Goal: Task Accomplishment & Management: Manage account settings

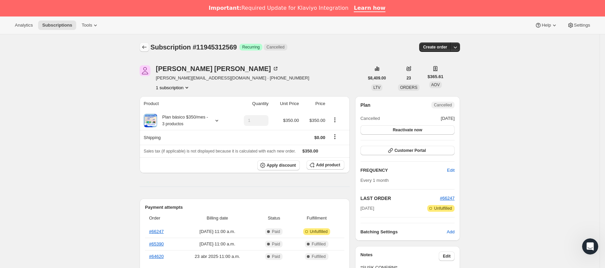
click at [148, 50] on icon "Subscriptions" at bounding box center [144, 47] width 7 height 7
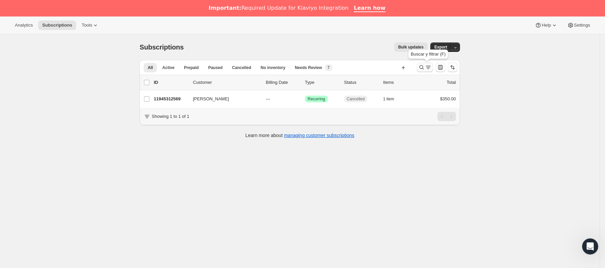
click at [422, 68] on icon "Buscar y filtrar resultados" at bounding box center [421, 67] width 4 height 4
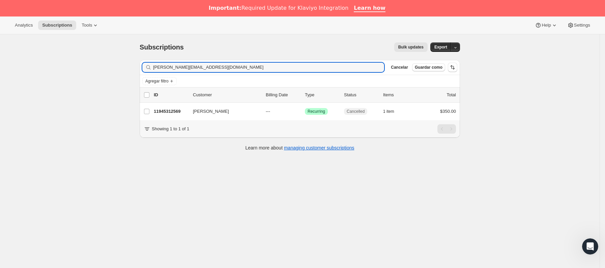
click at [0, 73] on html "Analytics Subscriptions Tools Help Settings Ir directamente al contenido Subscr…" at bounding box center [302, 134] width 605 height 268
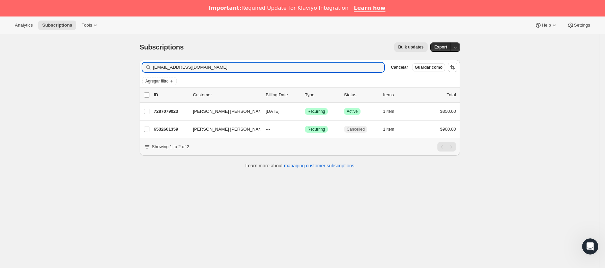
type input "[EMAIL_ADDRESS][DOMAIN_NAME]"
click at [193, 113] on div "7287079023 [PERSON_NAME] [PERSON_NAME] [DATE] Logrado Recurring Logrado Active …" at bounding box center [305, 111] width 302 height 9
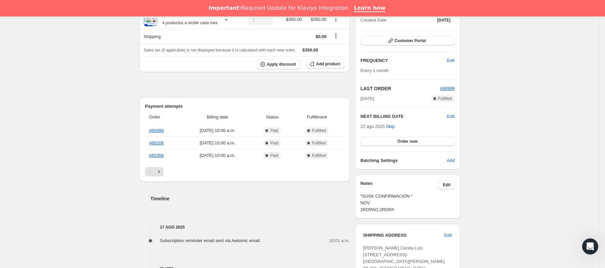
scroll to position [152, 0]
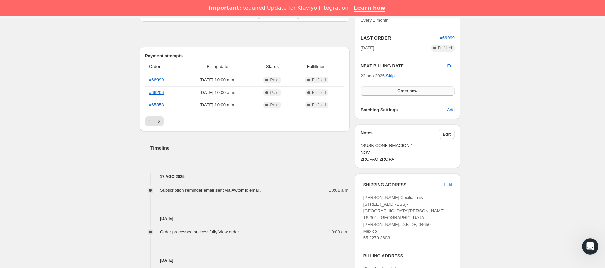
click at [413, 92] on span "Order now" at bounding box center [407, 90] width 20 height 5
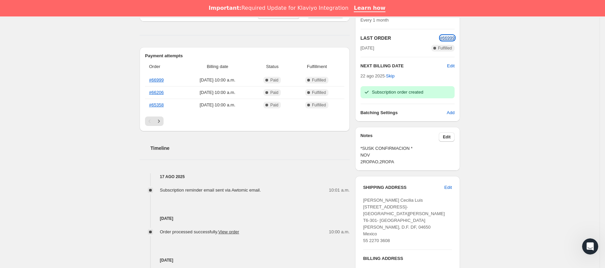
click at [447, 37] on span "#66999" at bounding box center [447, 37] width 14 height 5
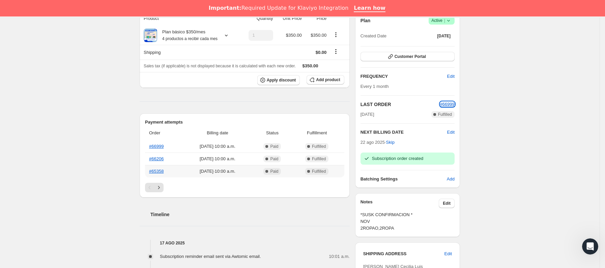
scroll to position [0, 0]
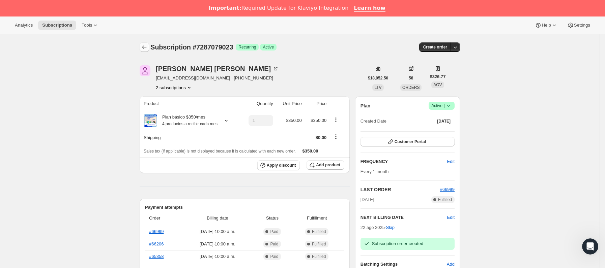
click at [144, 45] on icon "Subscriptions" at bounding box center [144, 47] width 7 height 7
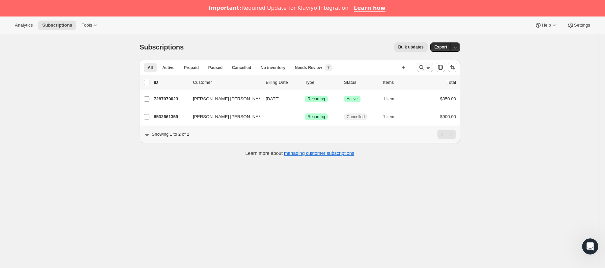
click at [430, 71] on button "Buscar y filtrar resultados" at bounding box center [425, 67] width 16 height 9
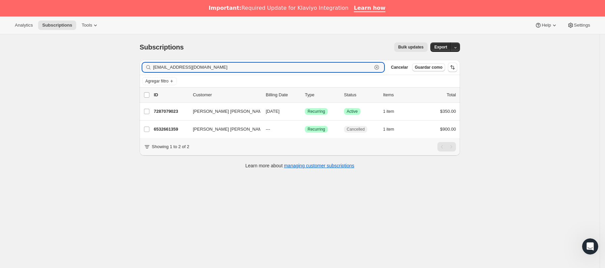
drag, startPoint x: 227, startPoint y: 71, endPoint x: 14, endPoint y: 73, distance: 212.4
click at [14, 73] on div "Subscriptions. Esta página está lista Subscriptions Bulk updates Más acciones B…" at bounding box center [299, 168] width 599 height 268
paste input "[EMAIL_ADDRESS][PERSON_NAME][DOMAIN_NAME]"
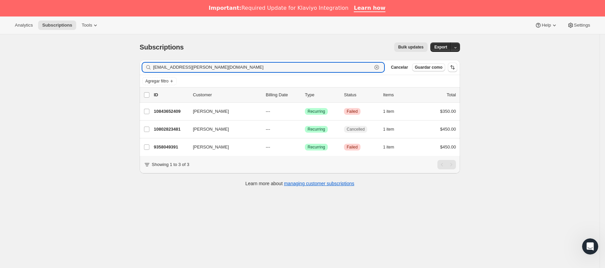
type input "[EMAIL_ADDRESS][PERSON_NAME][DOMAIN_NAME]"
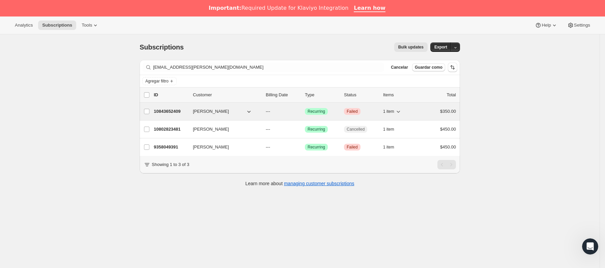
click at [187, 113] on p "10843652409" at bounding box center [171, 111] width 34 height 7
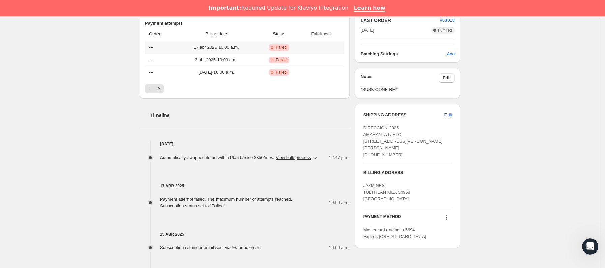
scroll to position [202, 0]
